Goal: Task Accomplishment & Management: Manage account settings

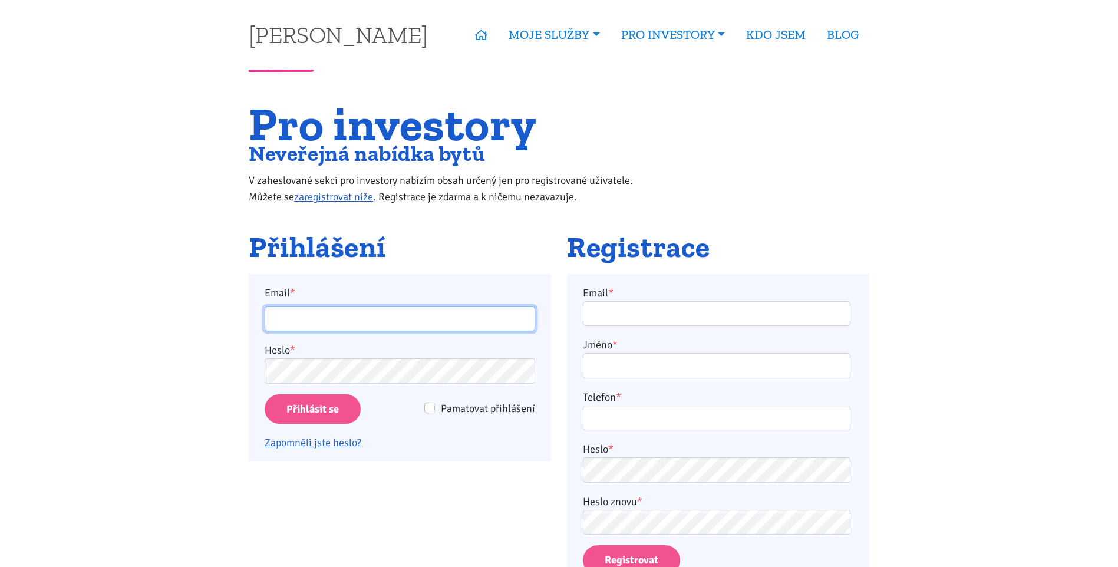
drag, startPoint x: 296, startPoint y: 307, endPoint x: 299, endPoint y: 313, distance: 6.3
click at [299, 313] on input "Email *" at bounding box center [400, 318] width 270 height 25
click at [435, 316] on input "[PERSON_NAME][EMAIL_ADDRESS][DOMAIN_NAME]" at bounding box center [400, 318] width 270 height 25
type input "j"
type input "[PERSON_NAME][EMAIL_ADDRESS][DOMAIN_NAME]"
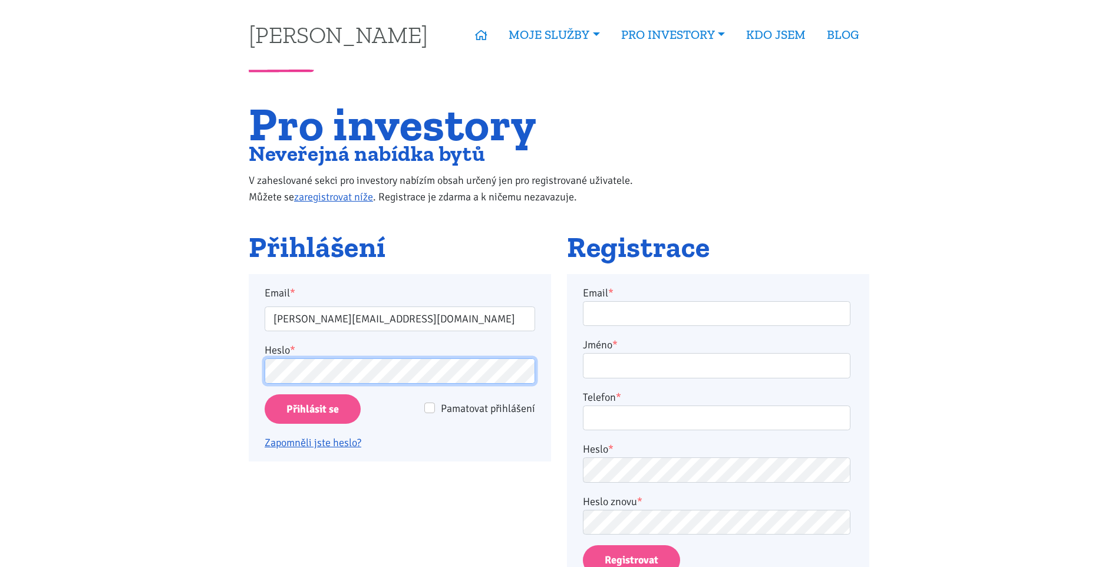
click at [265, 394] on input "Přihlásit se" at bounding box center [313, 409] width 96 height 30
